Goal: Task Accomplishment & Management: Manage account settings

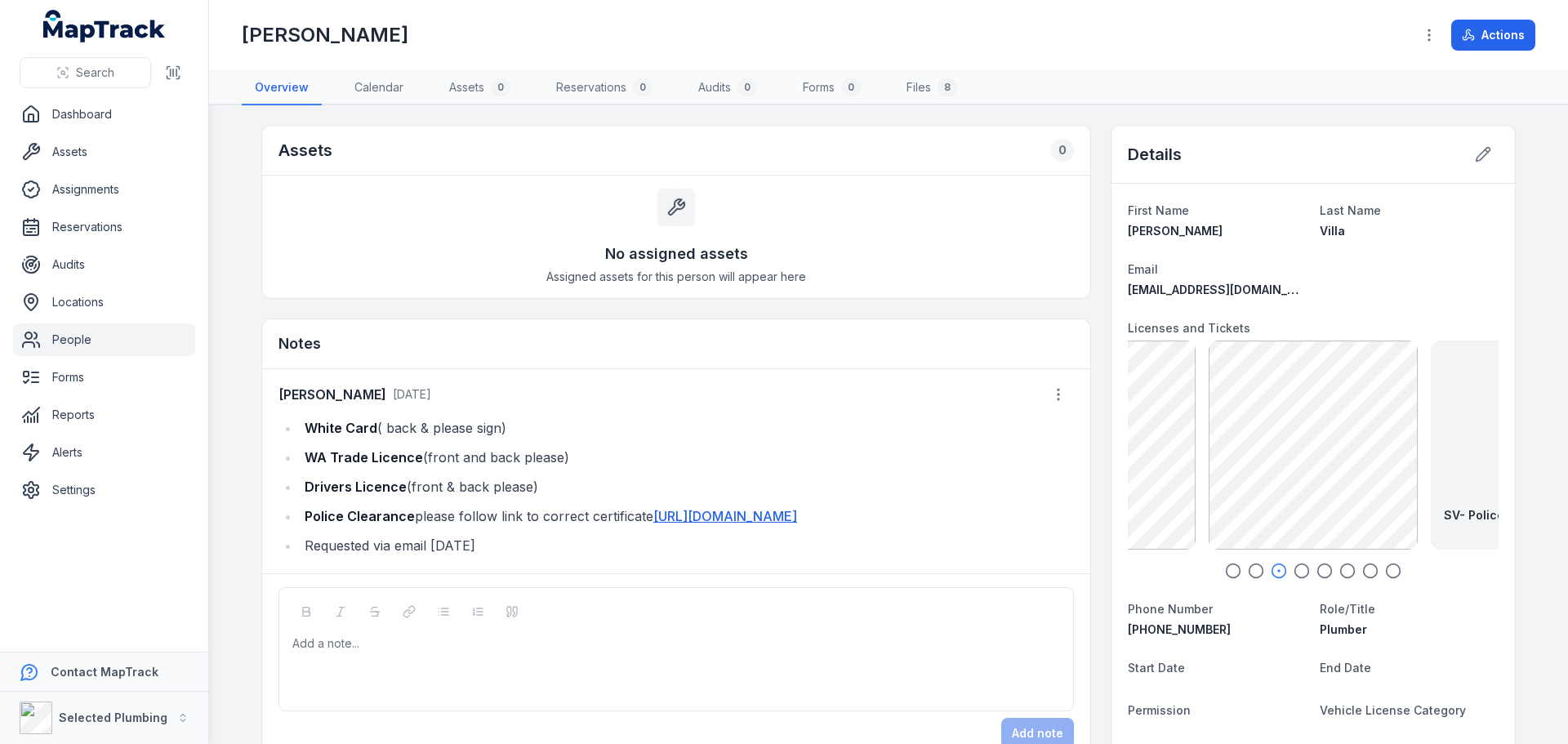
click at [1226, 569] on icon "button" at bounding box center [1233, 571] width 17 height 17
click at [1248, 574] on icon "button" at bounding box center [1255, 571] width 17 height 17
click at [1273, 572] on icon "button" at bounding box center [1278, 571] width 17 height 17
click at [1320, 568] on icon "button" at bounding box center [1324, 571] width 17 height 17
click at [1341, 570] on icon "button" at bounding box center [1347, 571] width 17 height 17
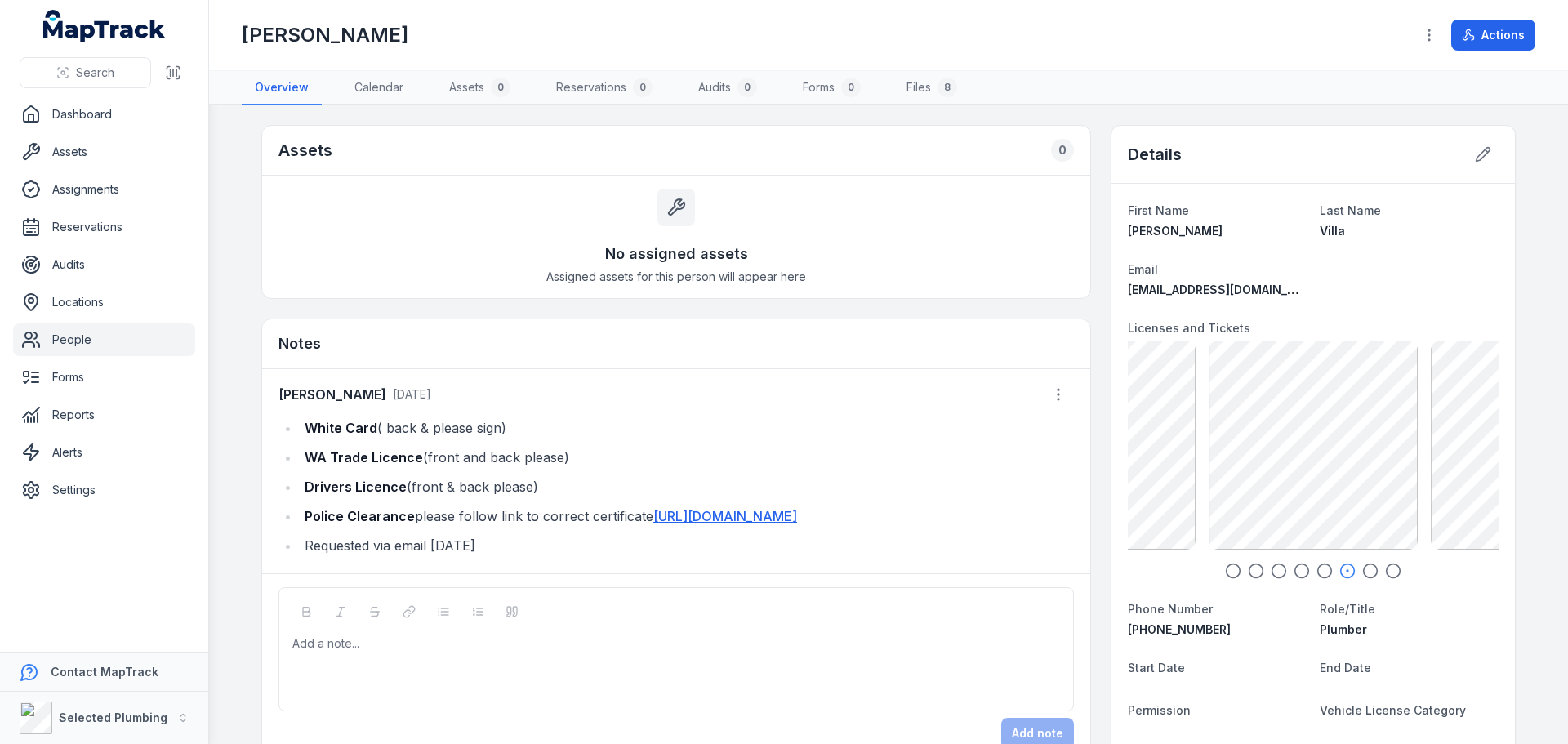
click at [1364, 573] on icon "button" at bounding box center [1370, 571] width 17 height 17
click at [1387, 572] on icon "button" at bounding box center [1392, 571] width 17 height 17
click at [1370, 572] on circle "button" at bounding box center [1370, 572] width 14 height 14
click at [1342, 573] on icon "button" at bounding box center [1347, 571] width 17 height 17
click at [1316, 575] on icon "button" at bounding box center [1324, 571] width 17 height 17
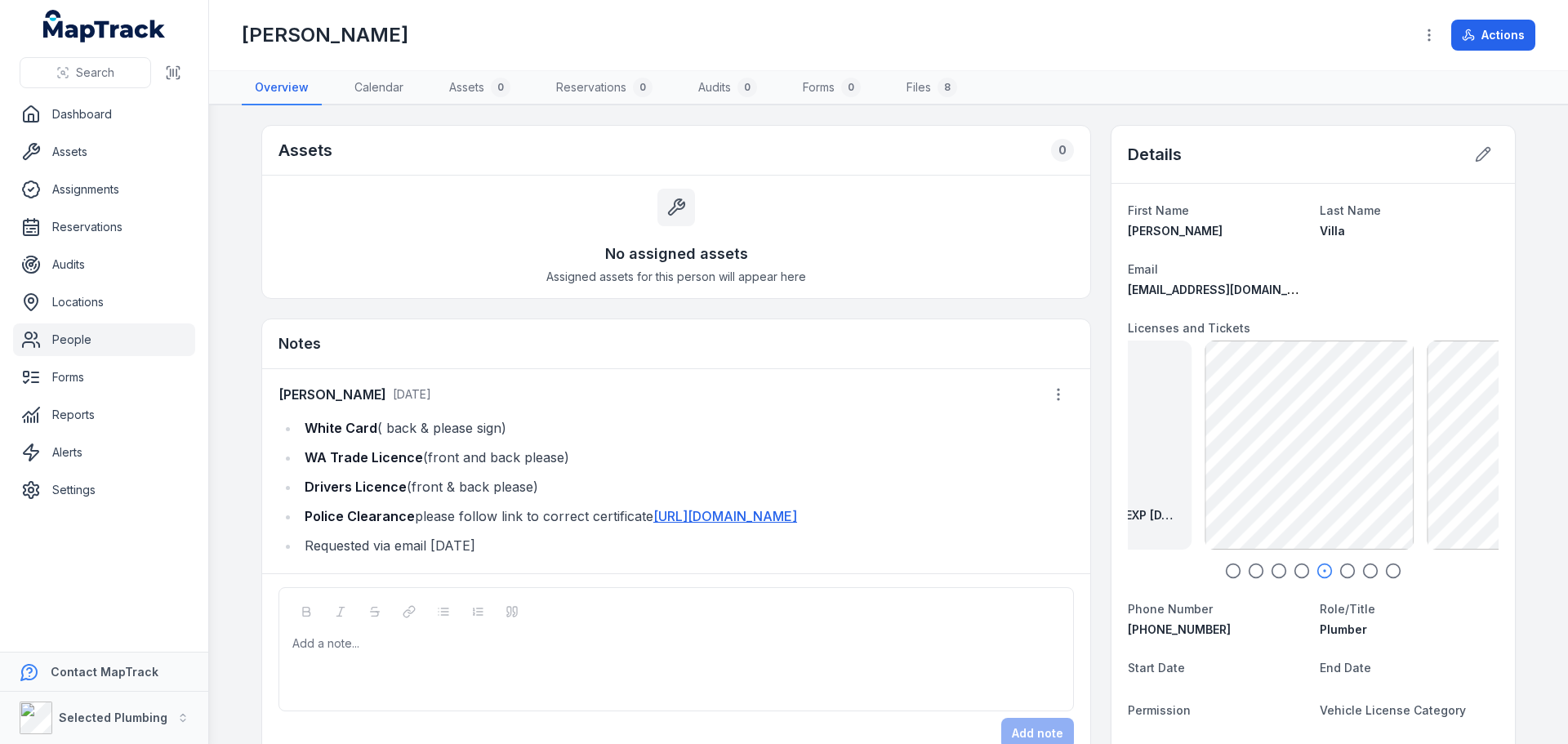
click at [1293, 574] on icon "button" at bounding box center [1301, 571] width 17 height 17
click at [1272, 573] on icon "button" at bounding box center [1278, 571] width 17 height 17
click at [1248, 572] on icon "button" at bounding box center [1255, 571] width 17 height 17
click at [1225, 572] on icon "button" at bounding box center [1233, 571] width 17 height 17
click at [1385, 567] on icon "button" at bounding box center [1392, 571] width 17 height 17
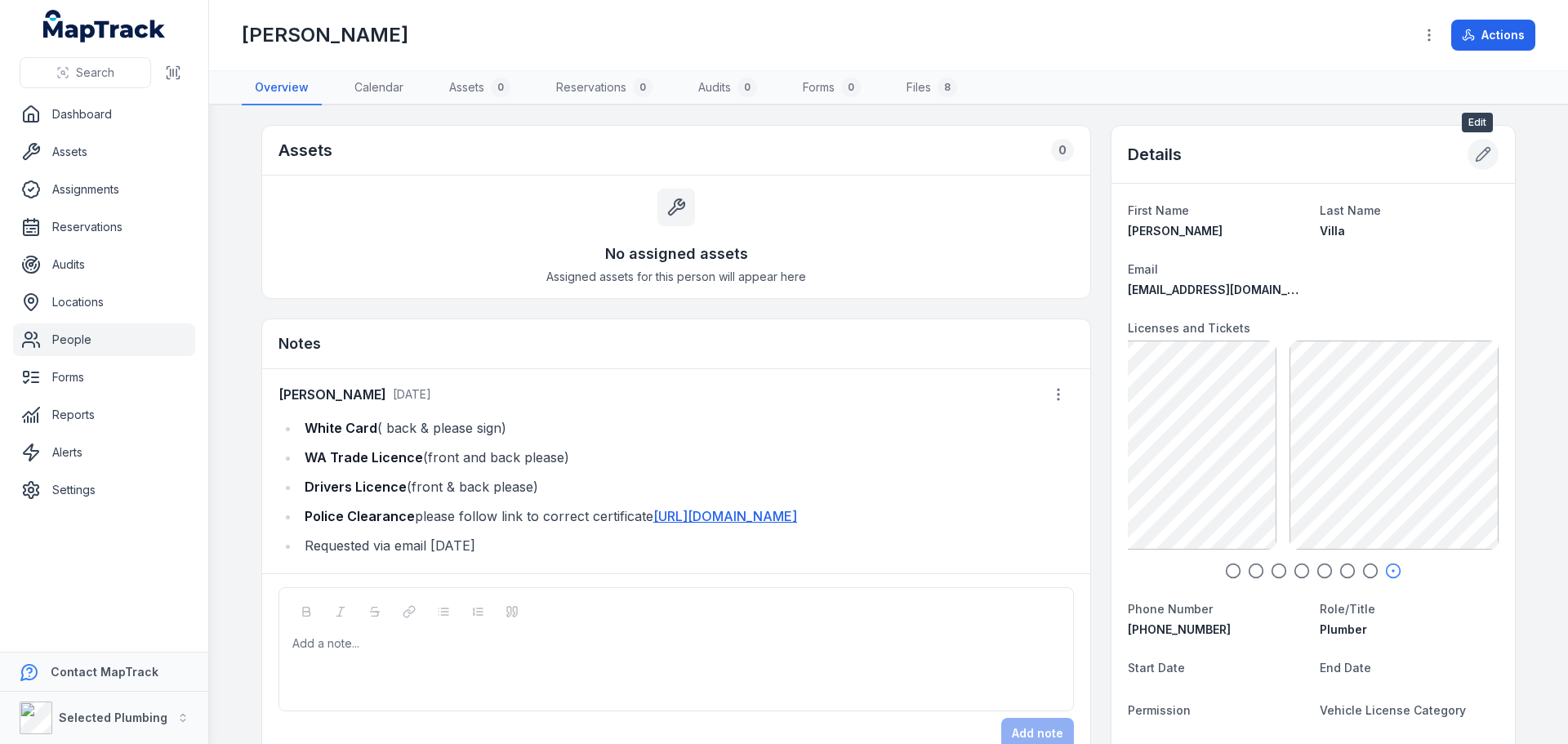
click at [1479, 159] on icon at bounding box center [1483, 154] width 17 height 17
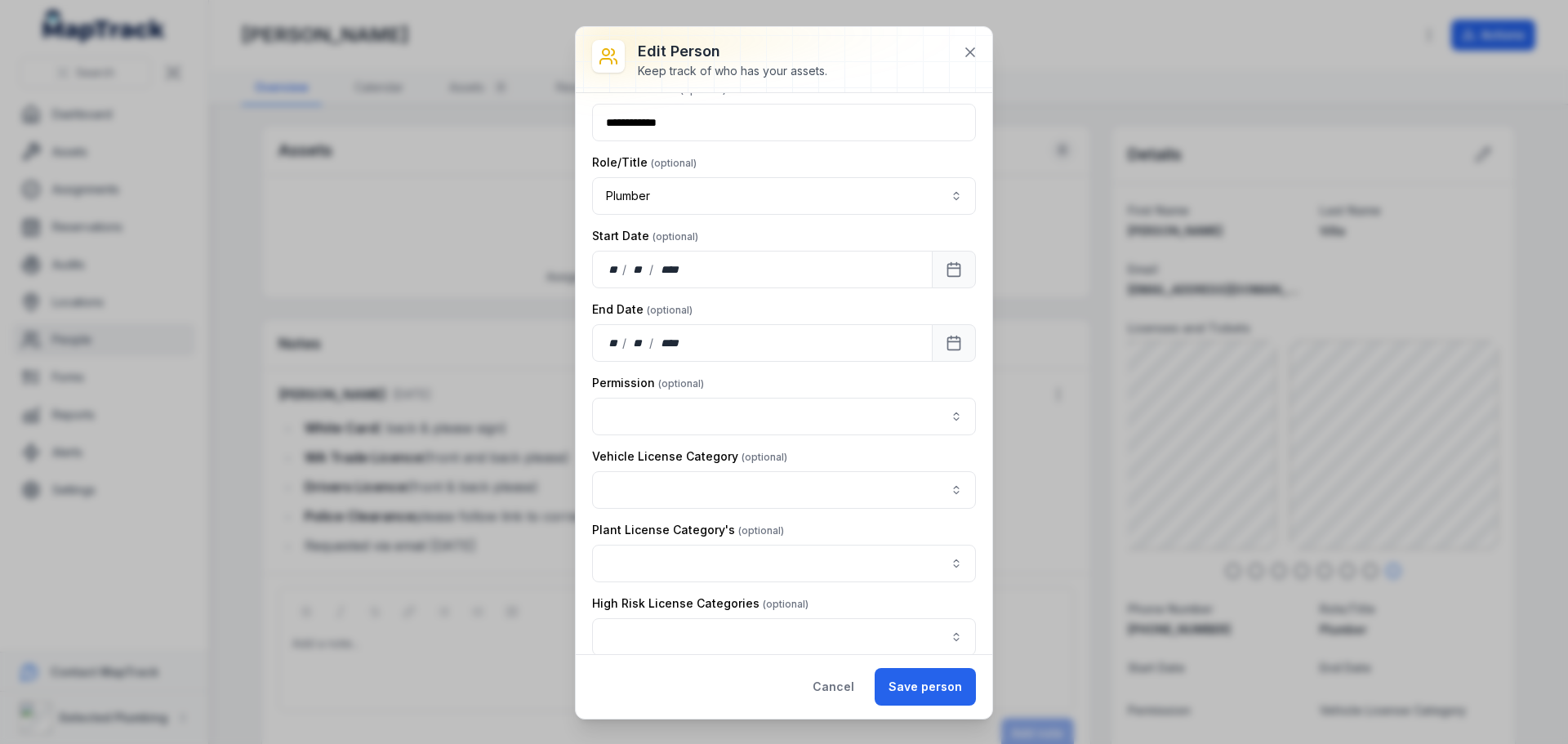
scroll to position [408, 0]
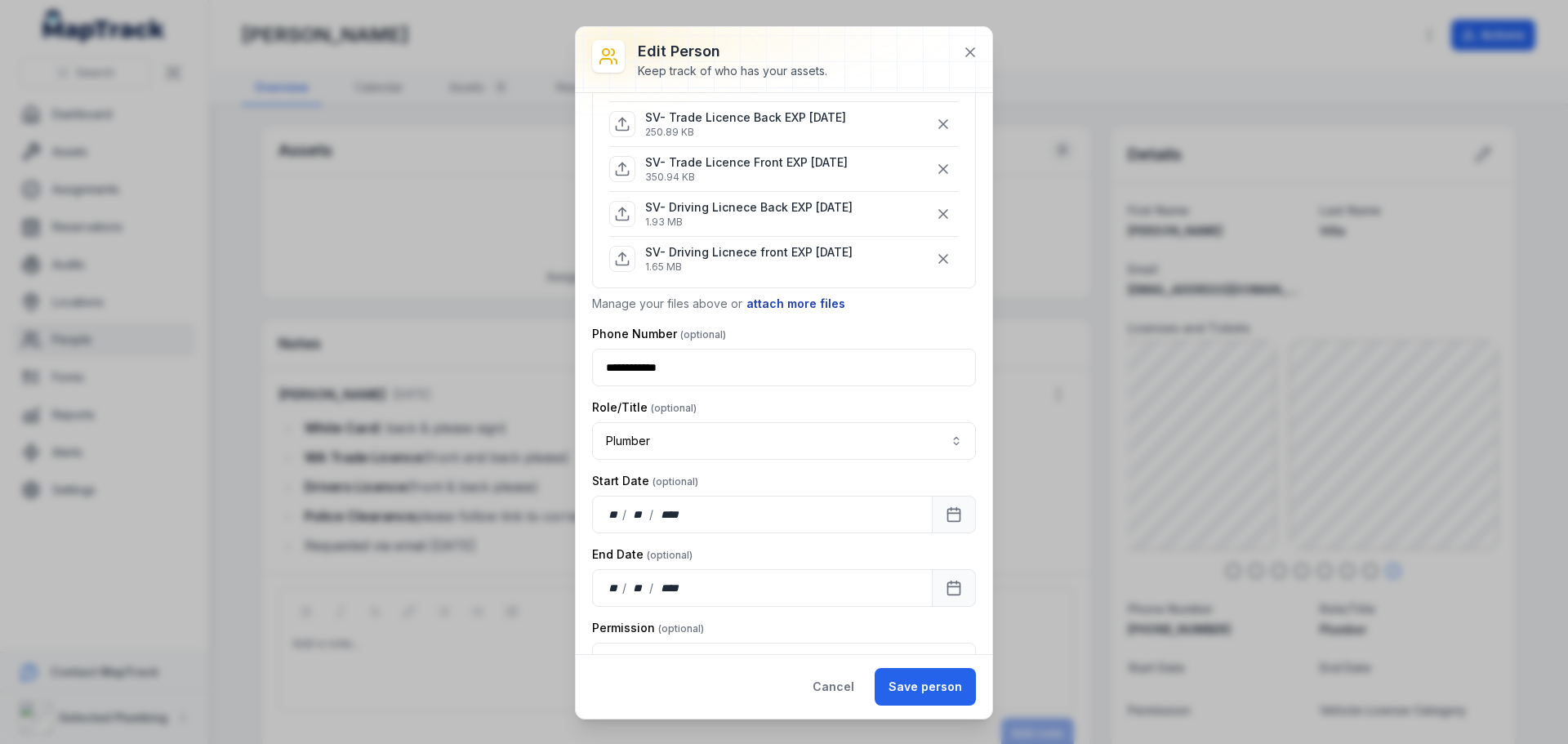
click at [783, 295] on button "attach more files" at bounding box center [795, 304] width 100 height 18
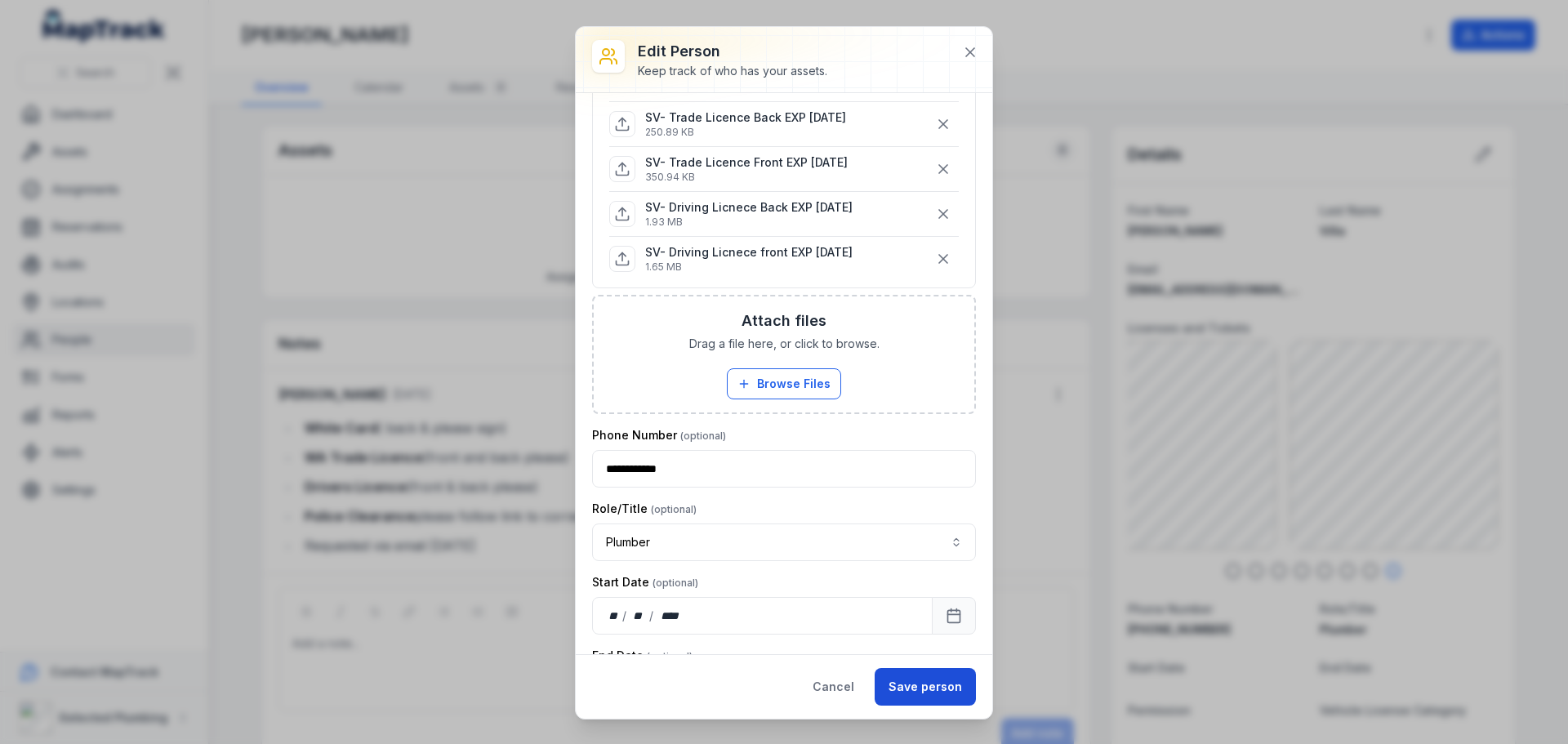
click at [939, 692] on button "Save person" at bounding box center [924, 687] width 101 height 38
